Goal: Task Accomplishment & Management: Manage account settings

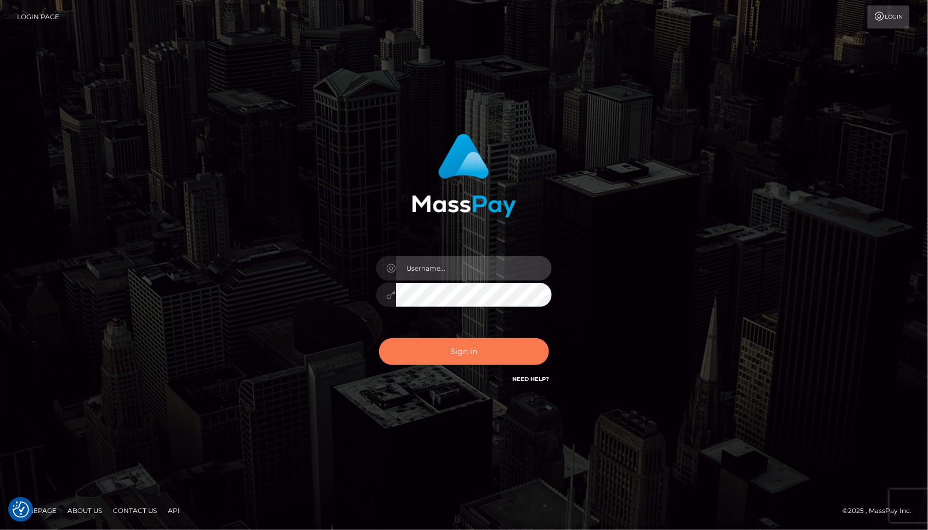
type input "lovely.ace"
click at [462, 363] on button "Sign in" at bounding box center [464, 351] width 170 height 27
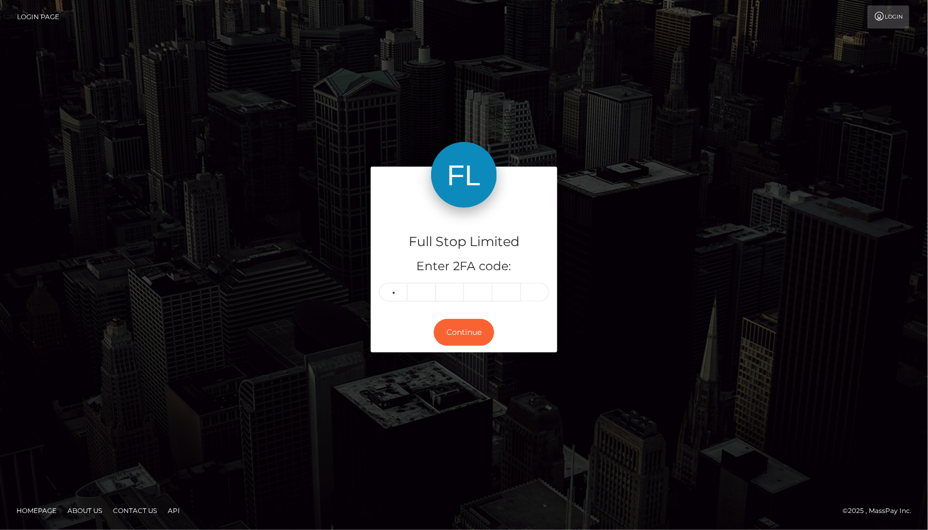
type input "3"
type input "2"
type input "7"
type input "8"
type input "7"
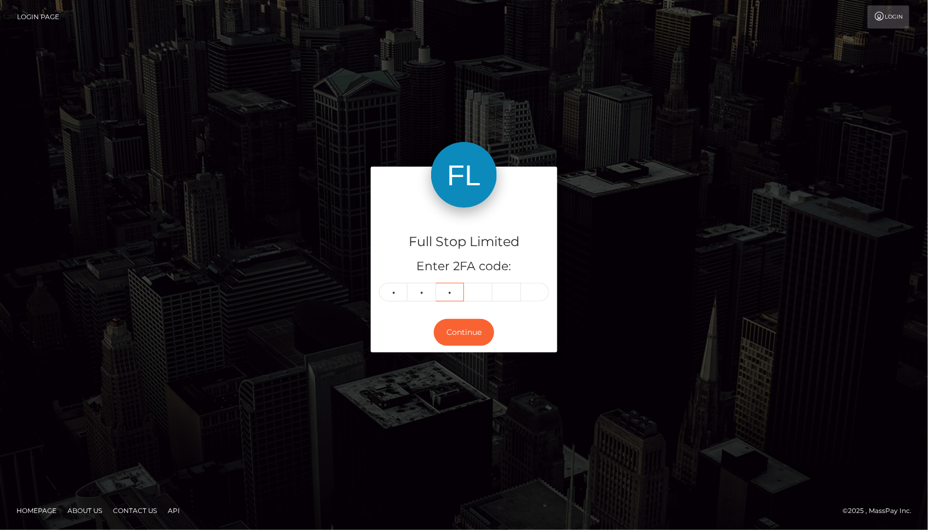
type input "1"
type input "2"
type input "4"
type input "5"
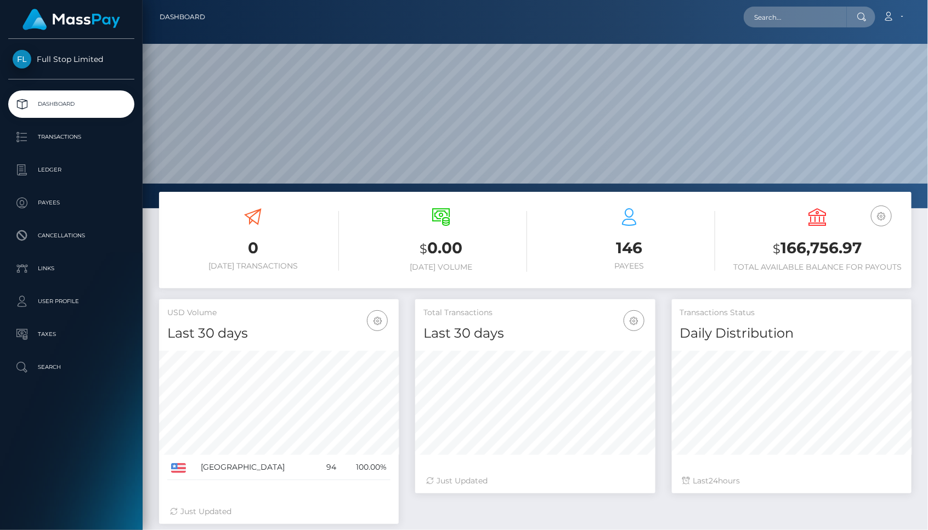
scroll to position [194, 240]
drag, startPoint x: 868, startPoint y: 248, endPoint x: 783, endPoint y: 257, distance: 84.9
click at [783, 257] on h3 "$ 166,756.97" at bounding box center [818, 248] width 172 height 22
copy h3 "166,756.97"
